Goal: Task Accomplishment & Management: Manage account settings

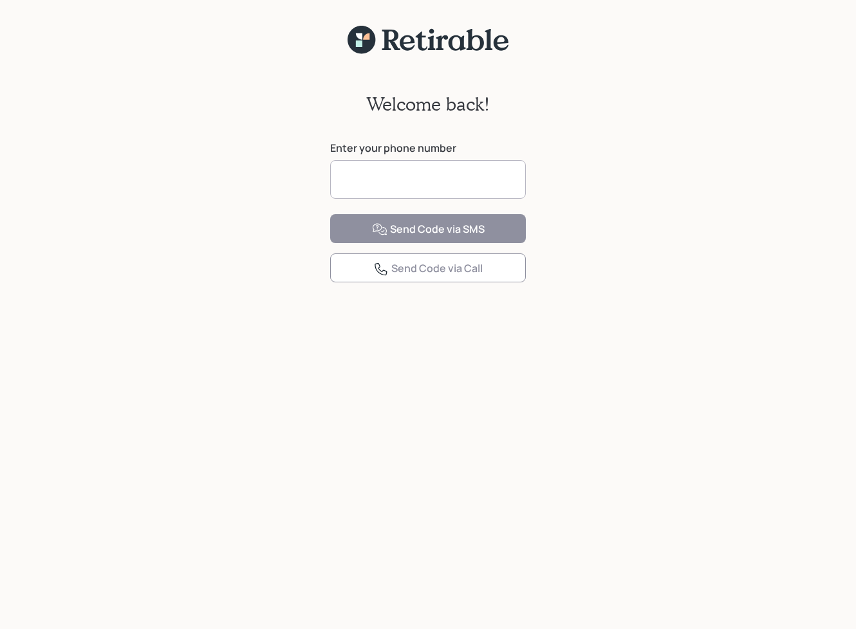
click at [392, 169] on input at bounding box center [428, 179] width 196 height 39
type input "**********"
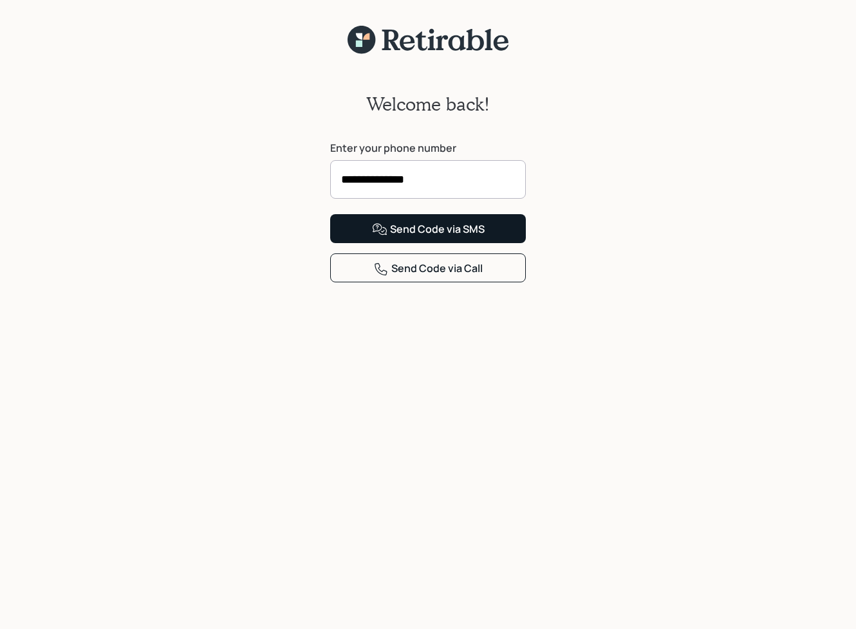
click at [389, 237] on div "Send Code via SMS" at bounding box center [428, 229] width 113 height 15
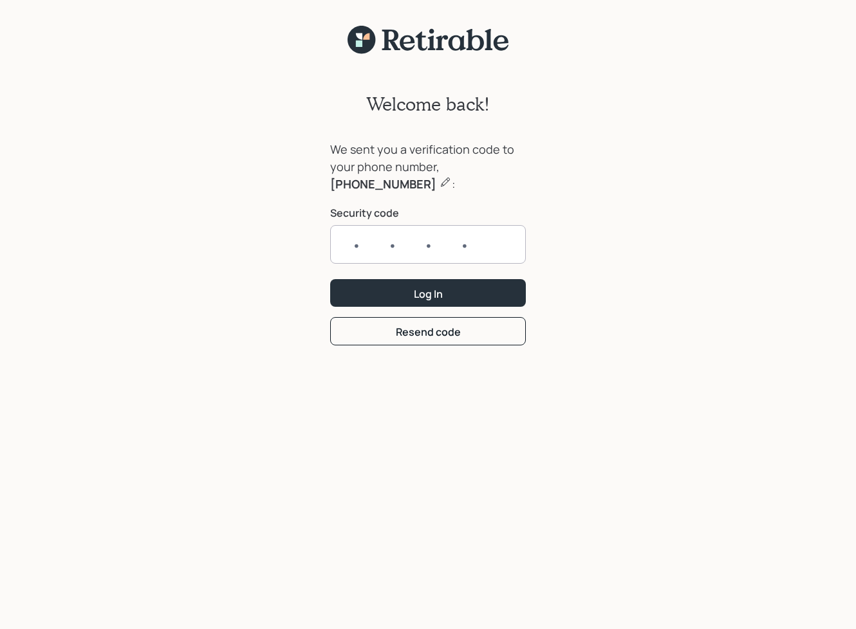
click at [362, 240] on input "text" at bounding box center [428, 244] width 196 height 39
type input "2764"
click at [361, 295] on button "Log In" at bounding box center [428, 293] width 196 height 28
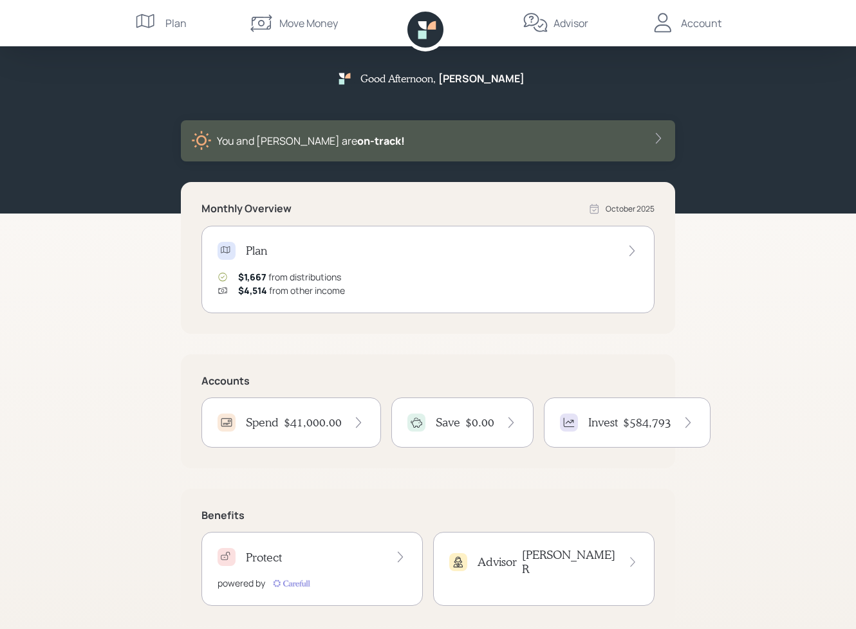
scroll to position [18, 0]
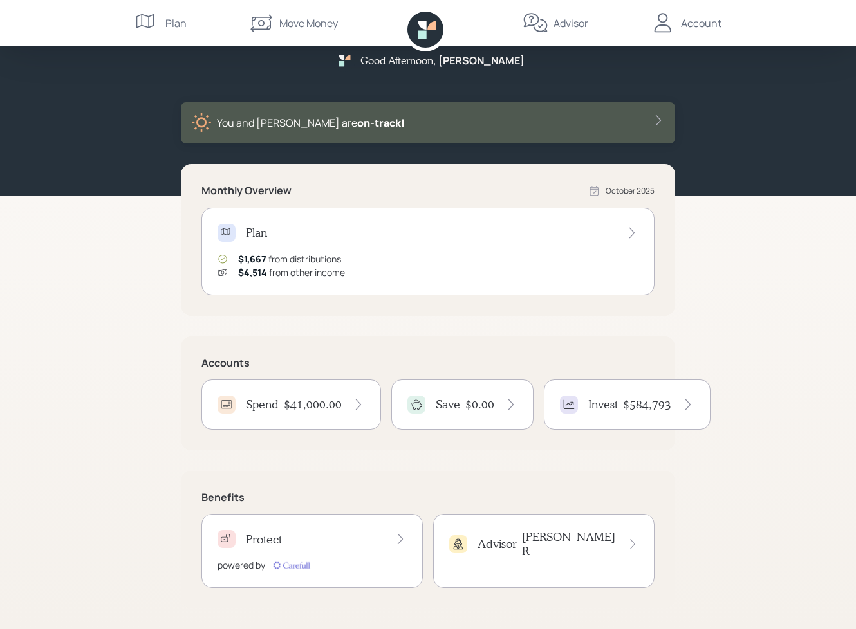
click at [684, 15] on div "Account" at bounding box center [701, 22] width 41 height 15
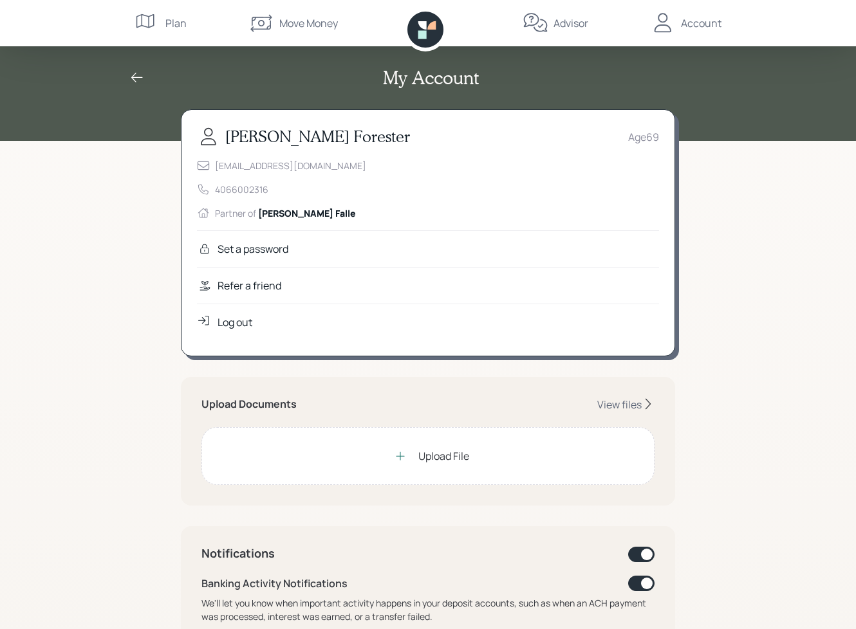
click at [754, 182] on div "My Account [PERSON_NAME] Age [DEMOGRAPHIC_DATA] [EMAIL_ADDRESS][DOMAIN_NAME] 40…" at bounding box center [428, 590] width 856 height 1181
click at [135, 76] on icon at bounding box center [136, 77] width 15 height 15
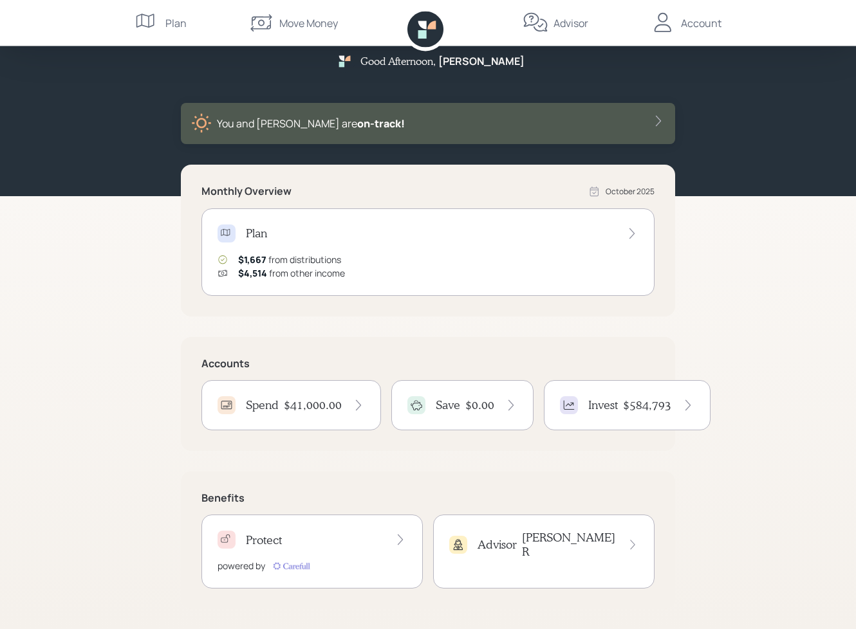
scroll to position [18, 0]
click at [621, 391] on div "Invest $584,793" at bounding box center [627, 405] width 167 height 50
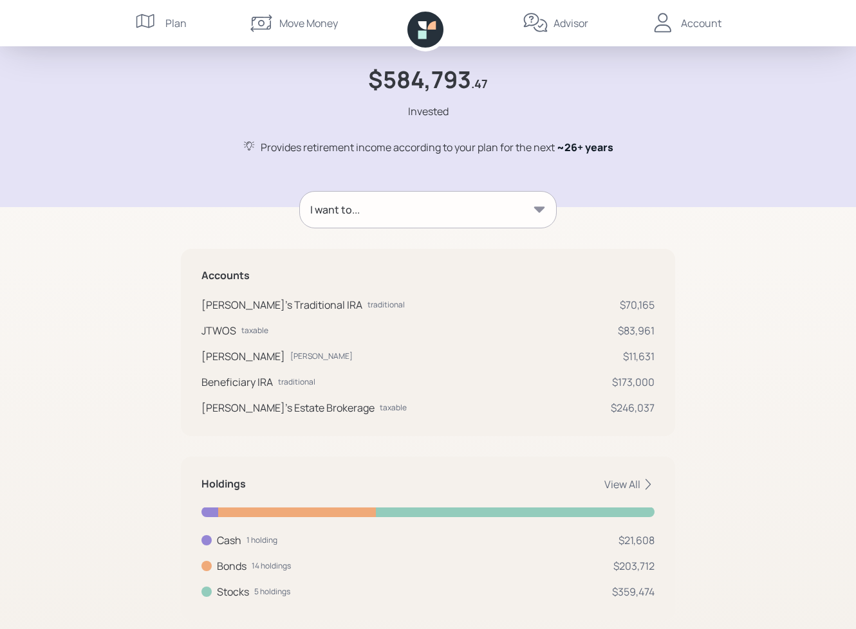
scroll to position [71, 0]
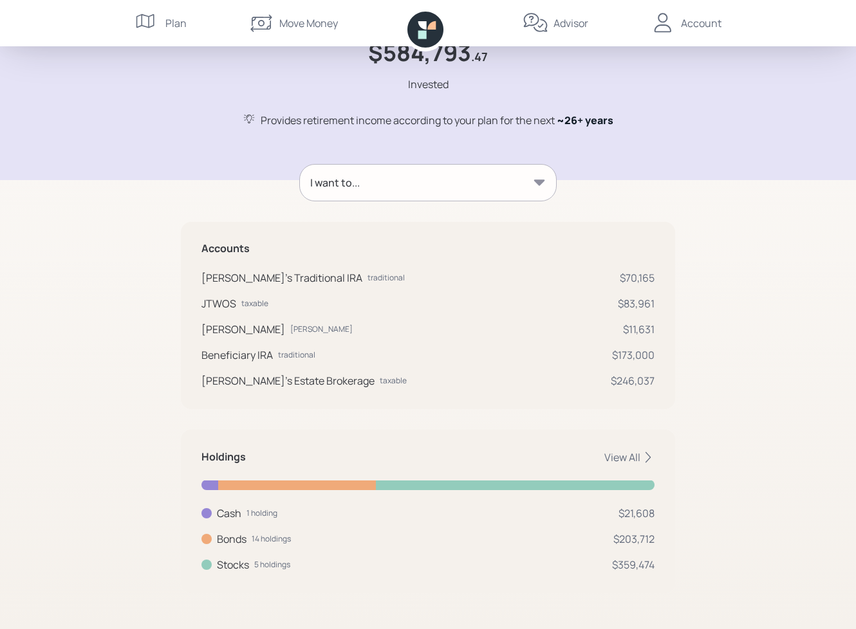
click at [689, 27] on div "Account" at bounding box center [701, 22] width 41 height 15
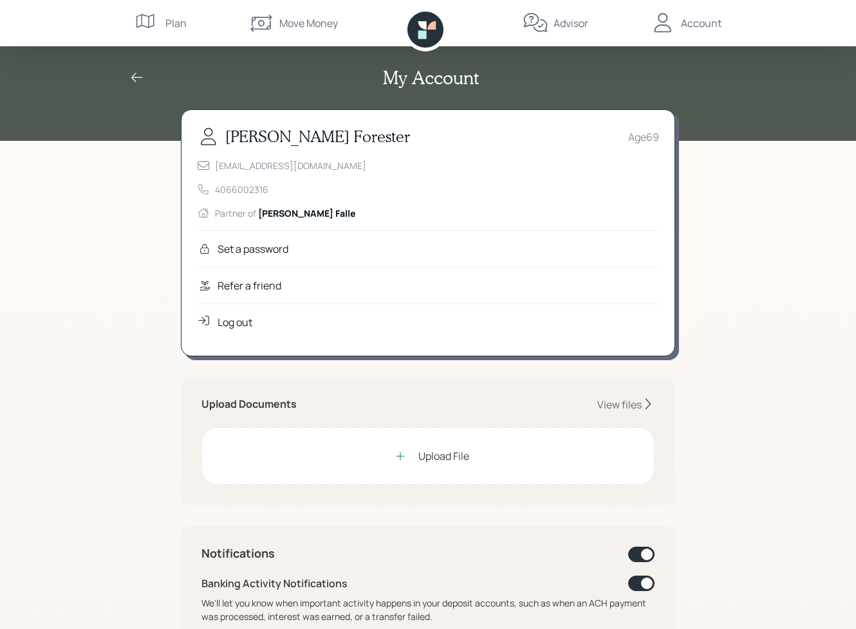
click at [232, 317] on div "Log out" at bounding box center [234, 322] width 35 height 15
